Goal: Task Accomplishment & Management: Manage account settings

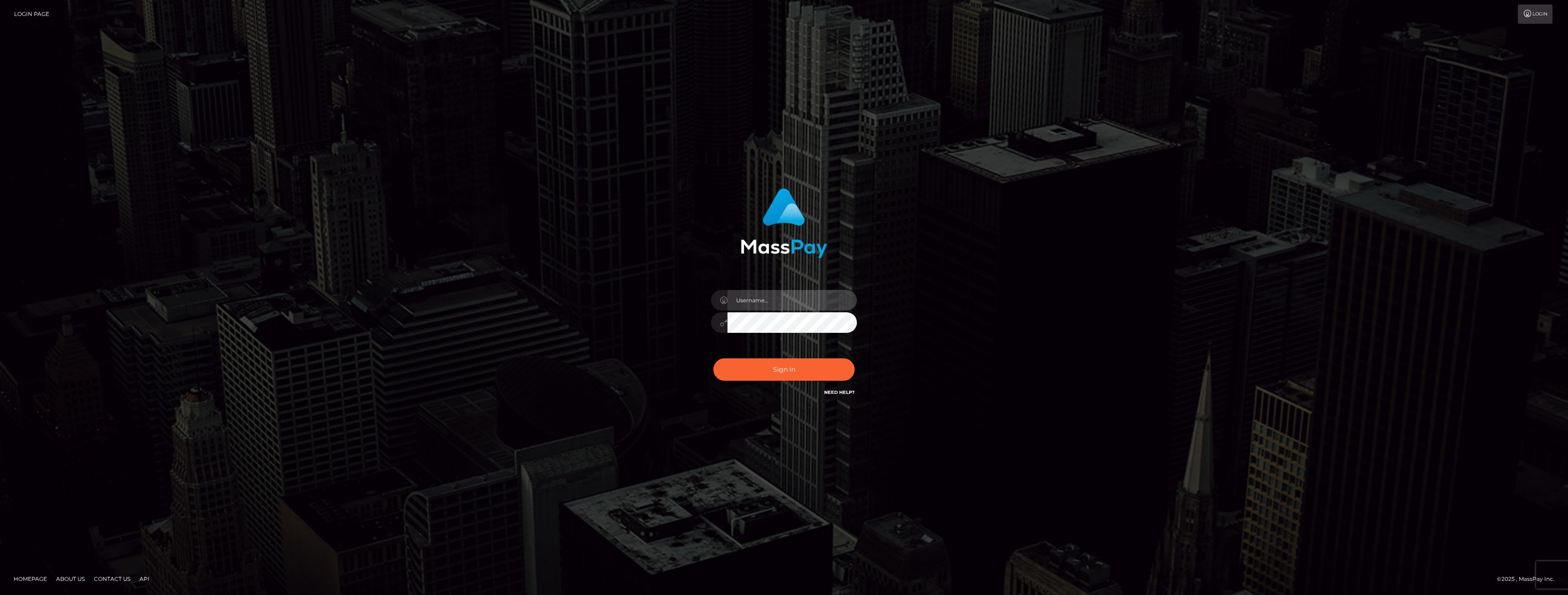
click at [759, 305] on input "text" at bounding box center [792, 300] width 129 height 20
type input "imhannahgood@gmail.com"
click at [781, 370] on button "Sign in" at bounding box center [784, 370] width 141 height 23
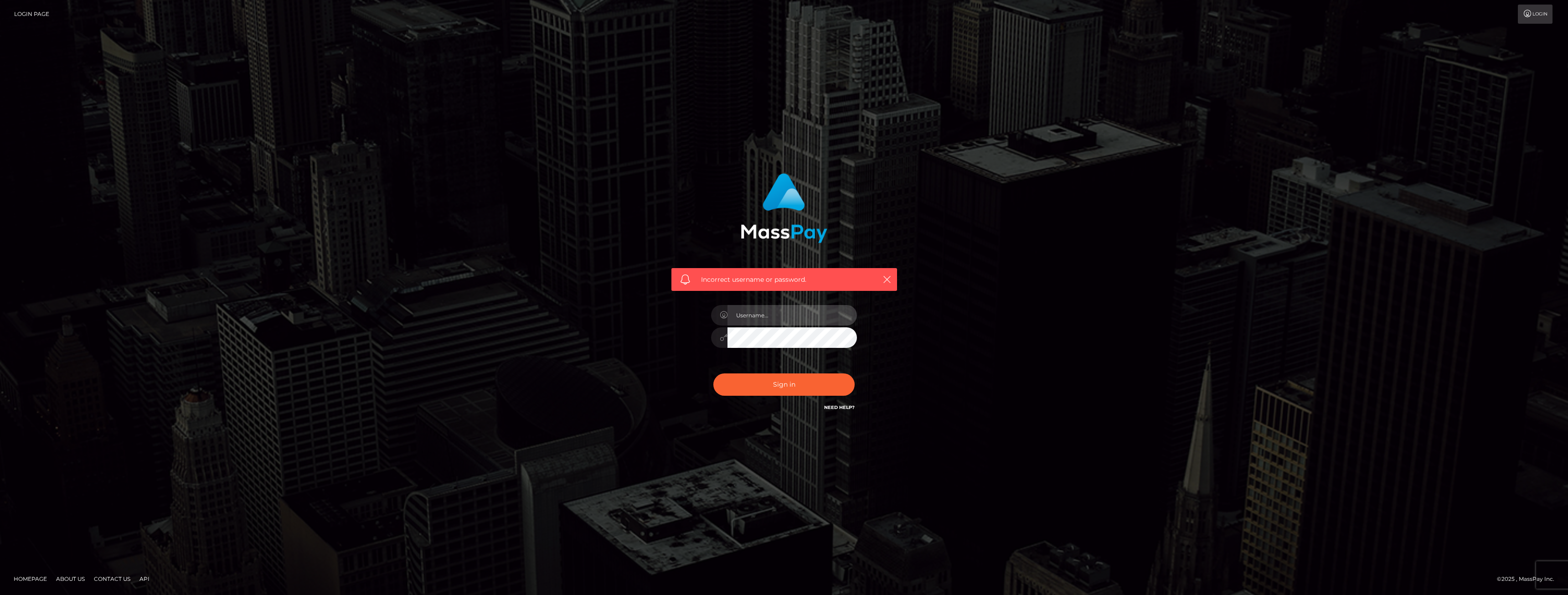
click at [770, 315] on input "text" at bounding box center [792, 315] width 129 height 20
type input "imhannahgood@gmail.com"
click at [793, 385] on button "Sign in" at bounding box center [784, 385] width 141 height 23
